Goal: Task Accomplishment & Management: Complete application form

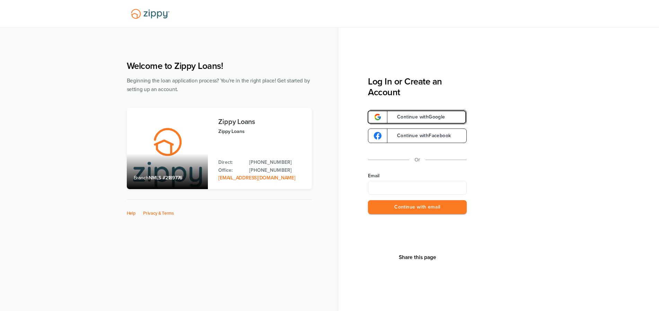
click at [445, 115] on span "Continue with Google" at bounding box center [417, 117] width 55 height 5
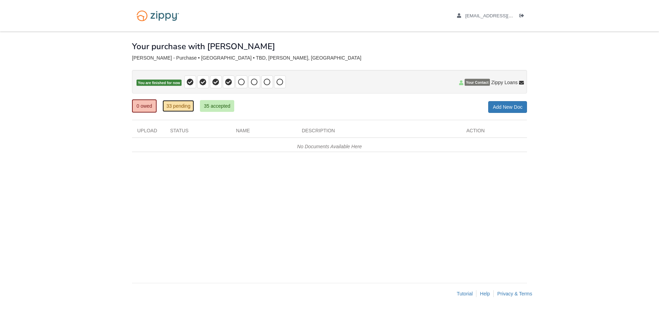
click at [174, 109] on link "33 pending" at bounding box center [179, 106] width 32 height 12
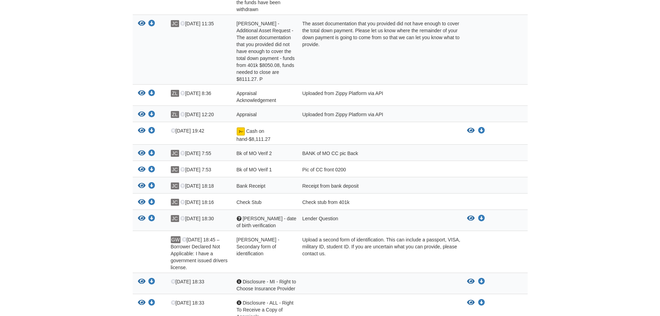
scroll to position [277, 0]
